Goal: Task Accomplishment & Management: Manage account settings

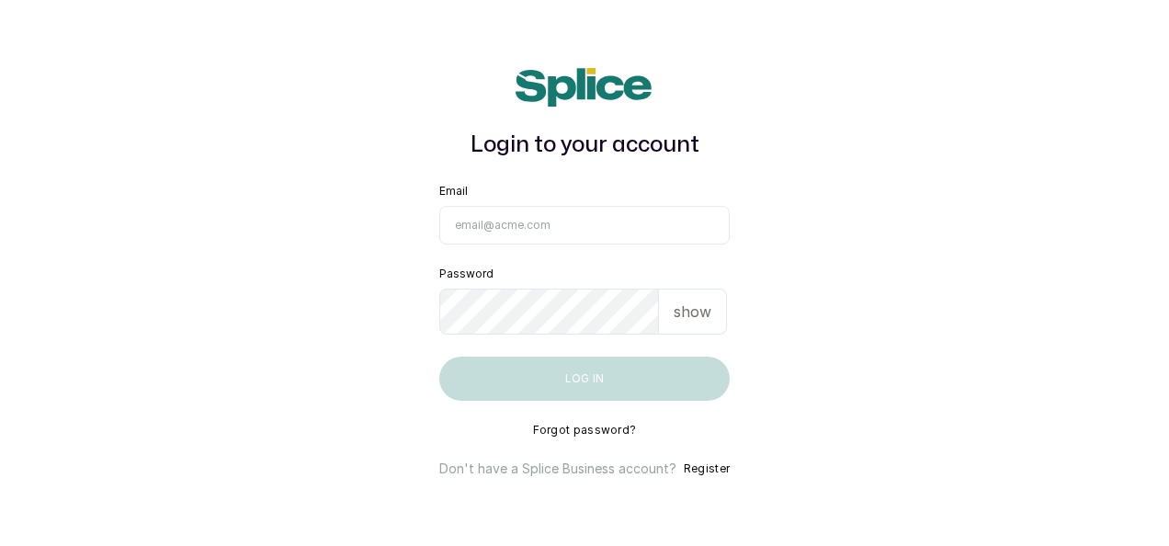
type input "[EMAIL_ADDRESS][DOMAIN_NAME]"
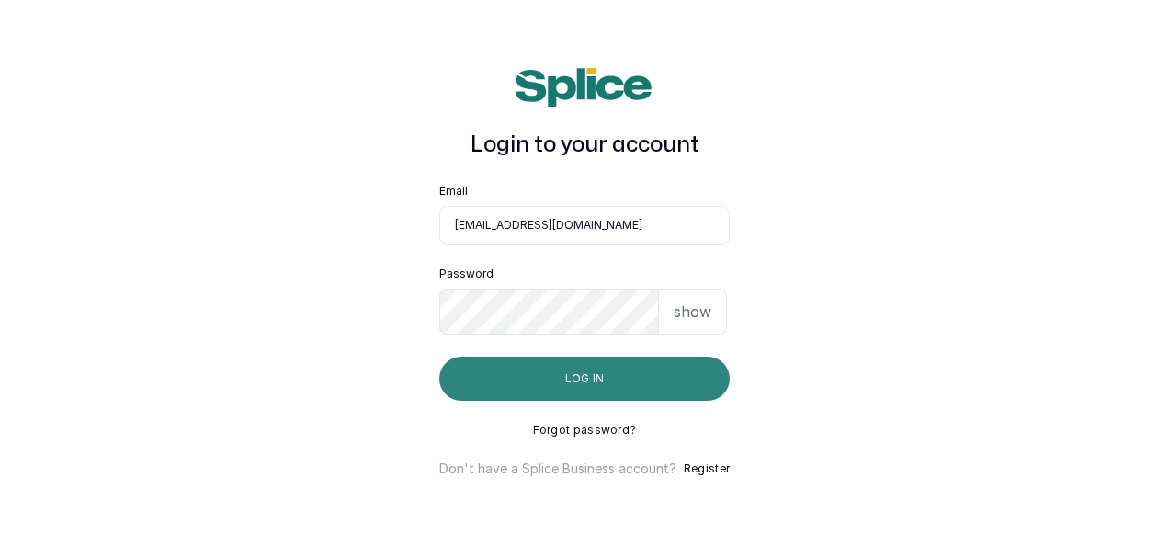
click at [650, 362] on button "Log in" at bounding box center [584, 379] width 290 height 44
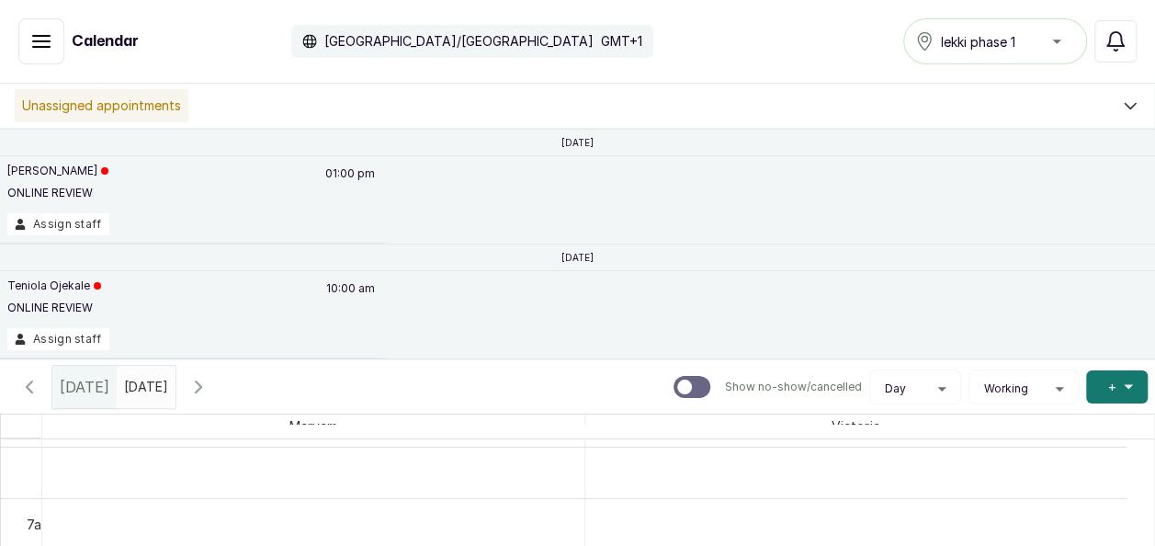
click at [28, 393] on icon "button" at bounding box center [29, 387] width 22 height 22
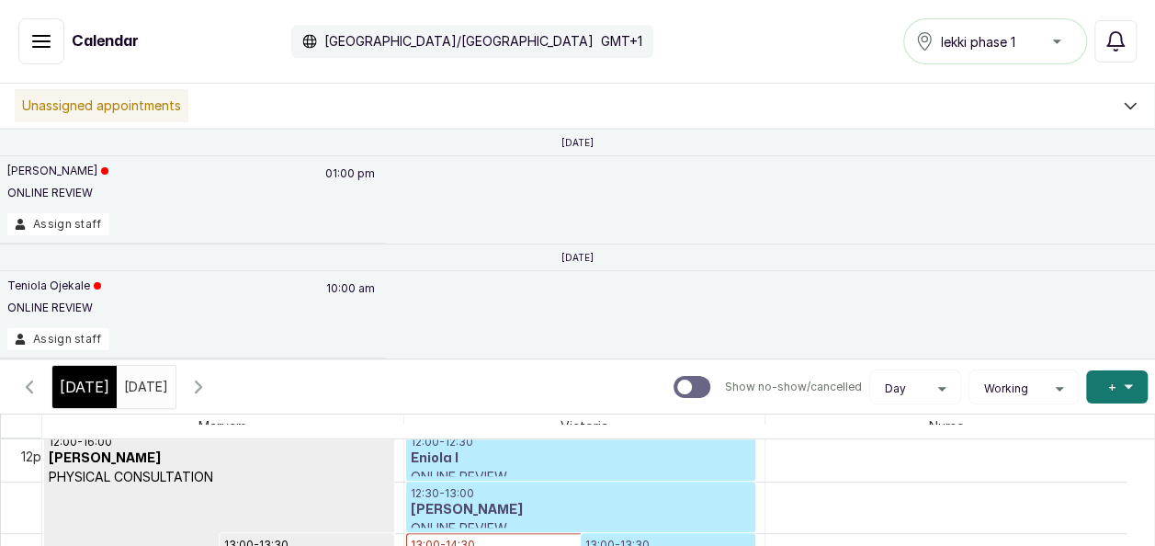
click at [22, 396] on icon "button" at bounding box center [29, 387] width 22 height 22
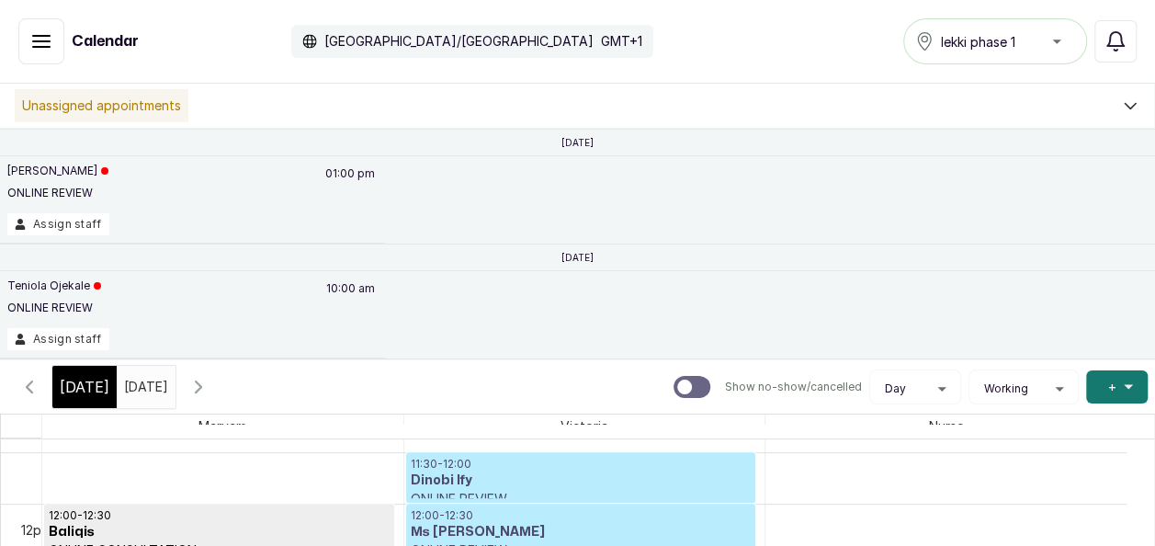
click at [28, 378] on icon "button" at bounding box center [29, 387] width 22 height 22
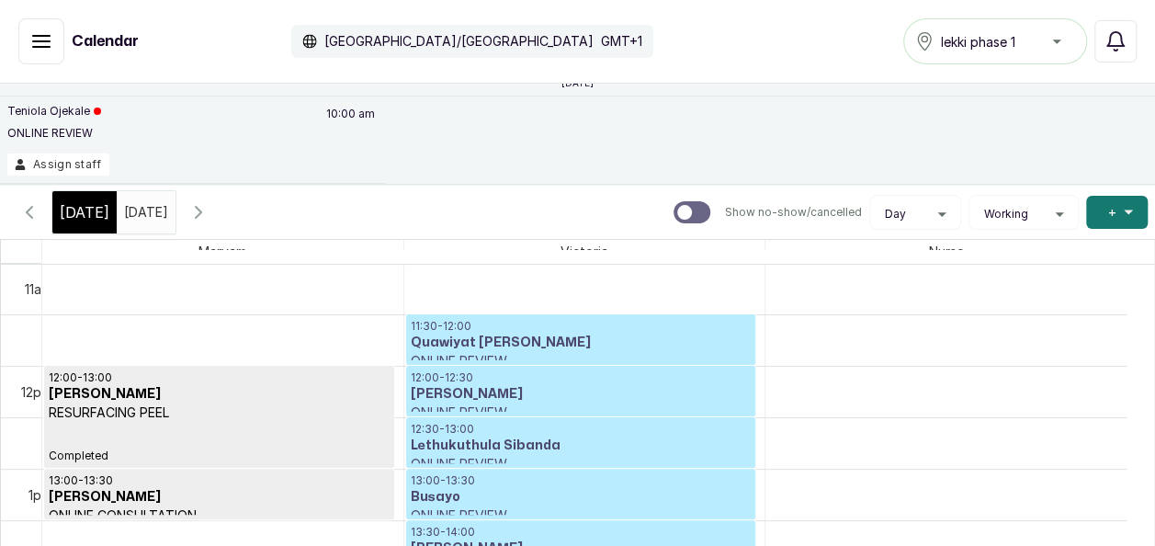
click at [40, 219] on button "Show no-show/cancelled" at bounding box center [29, 212] width 44 height 44
